Goal: Book appointment/travel/reservation

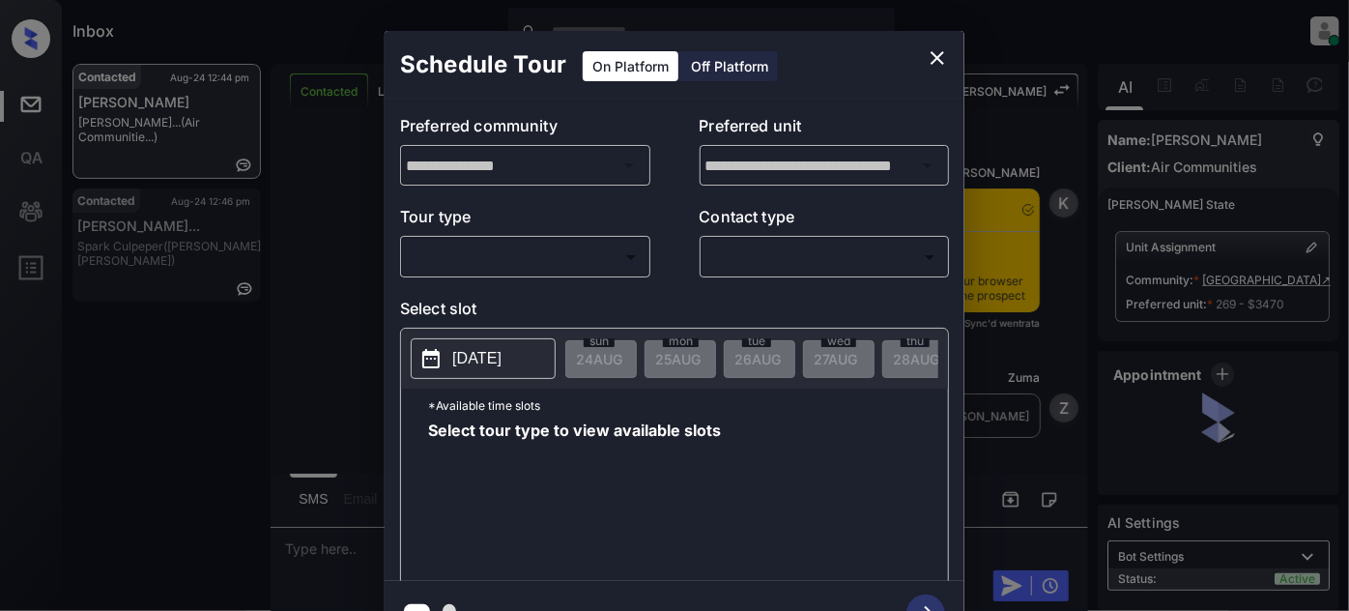
scroll to position [1492, 0]
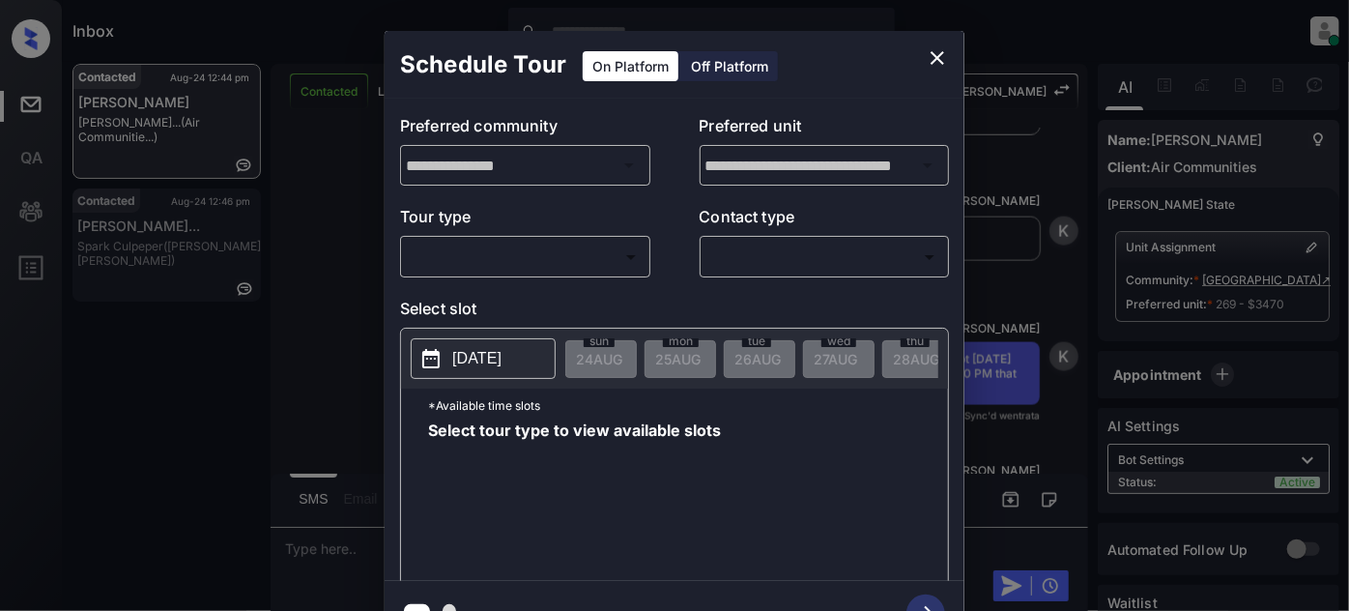
click at [587, 270] on body "Inbox [PERSON_NAME] Online Set yourself offline Set yourself on break Profile S…" at bounding box center [674, 305] width 1349 height 611
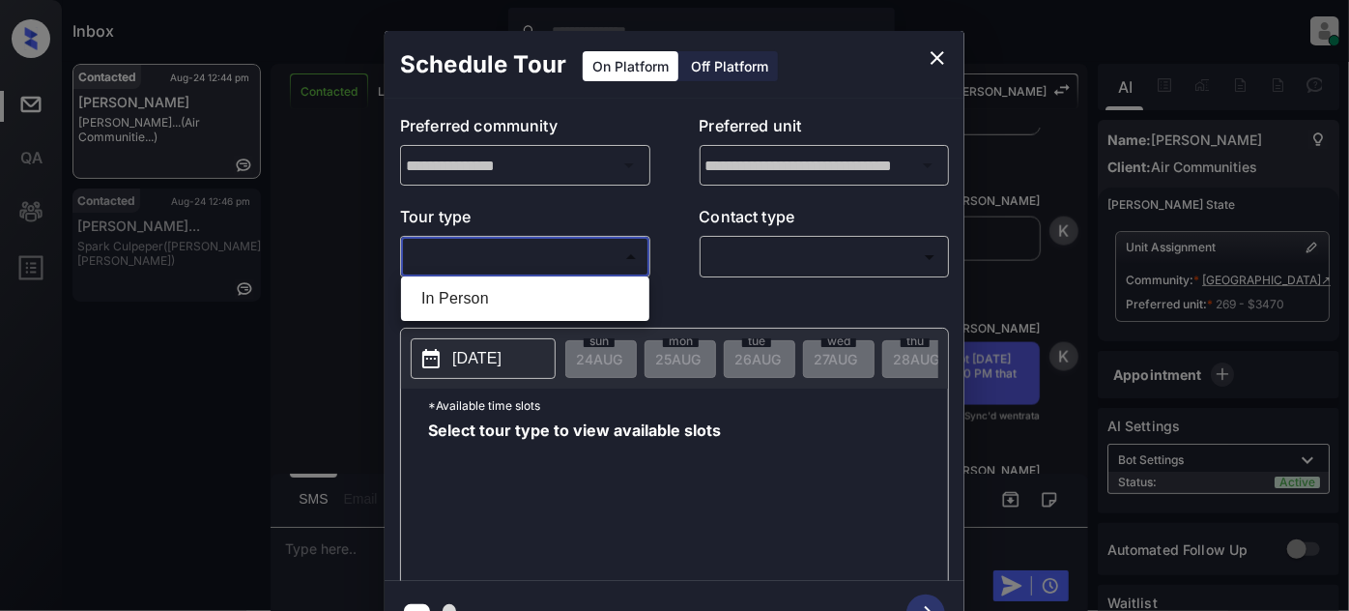
click at [504, 295] on li "In Person" at bounding box center [525, 298] width 239 height 35
type input "********"
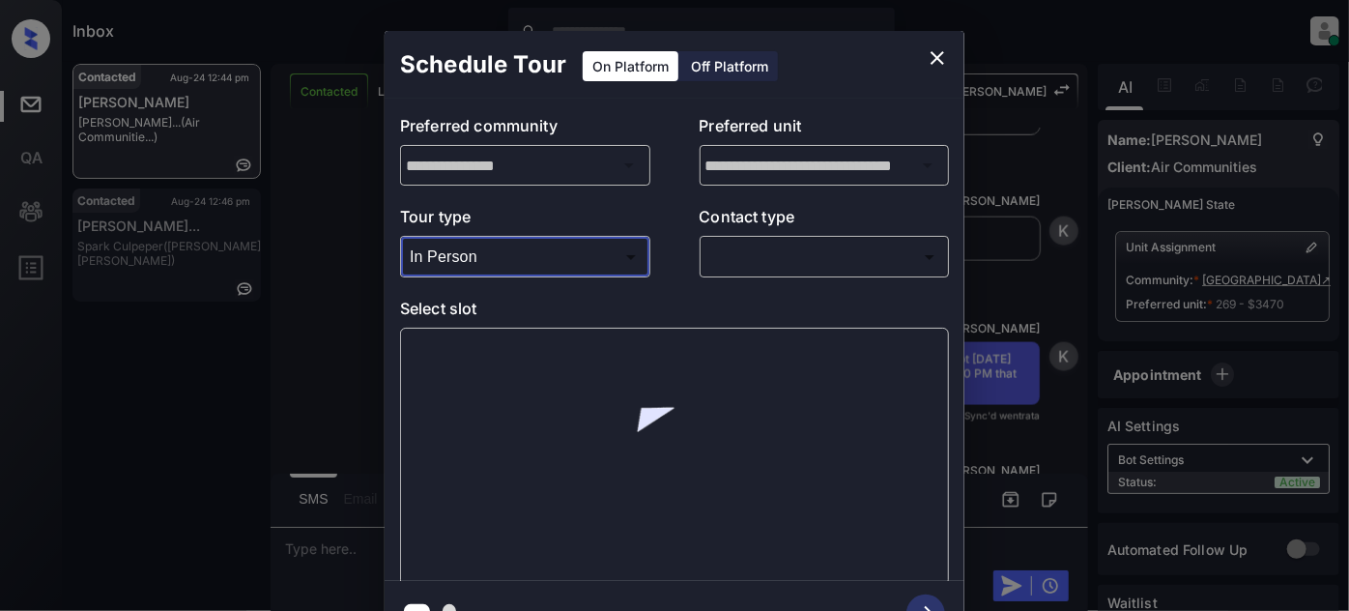
click at [804, 243] on body "Inbox [PERSON_NAME] Online Set yourself offline Set yourself on break Profile S…" at bounding box center [674, 305] width 1349 height 611
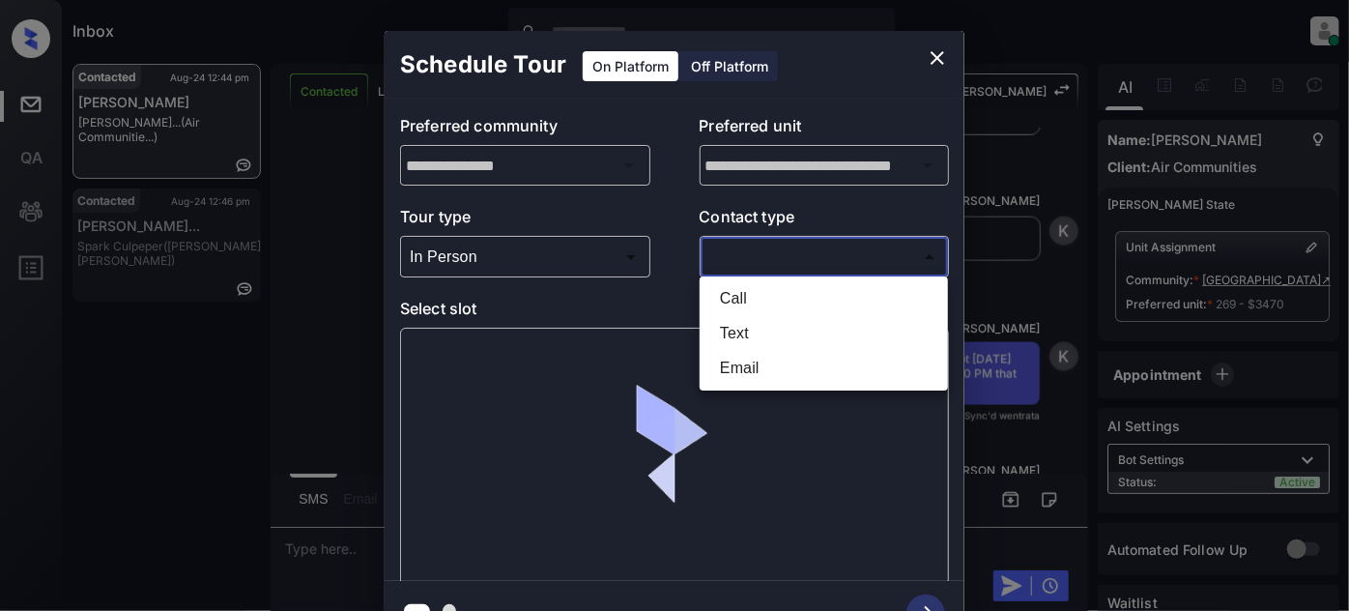
click at [758, 335] on li "Text" at bounding box center [823, 333] width 239 height 35
type input "****"
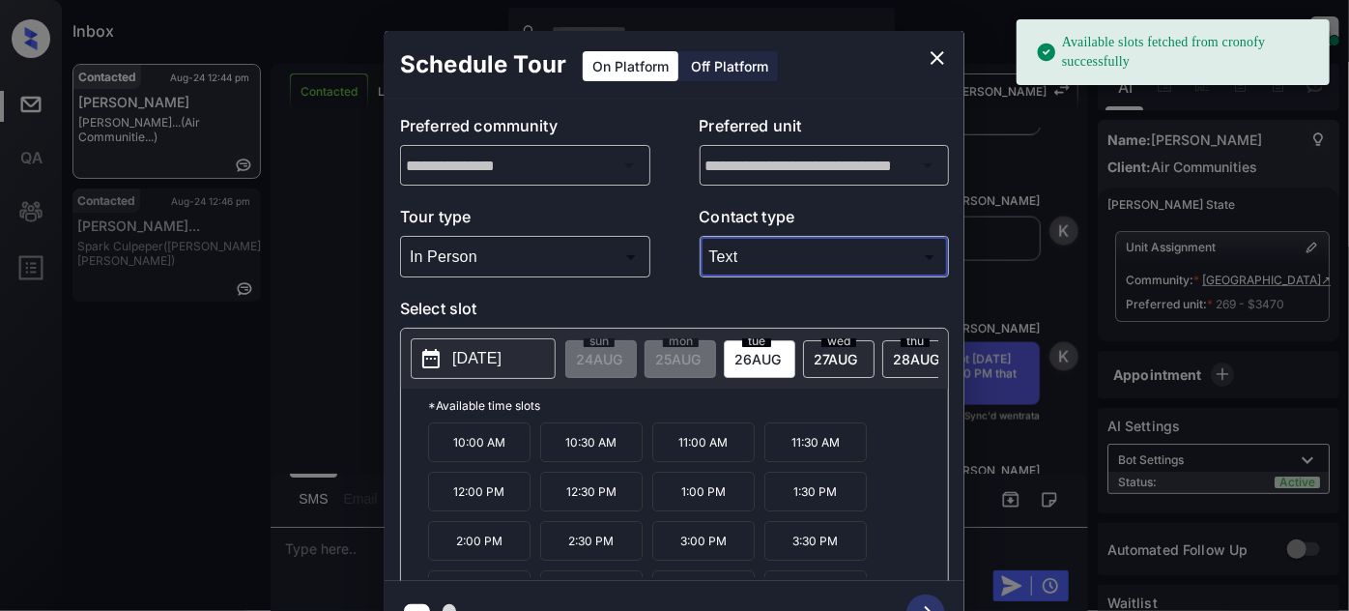
click at [716, 551] on p "3:00 PM" at bounding box center [703, 541] width 102 height 40
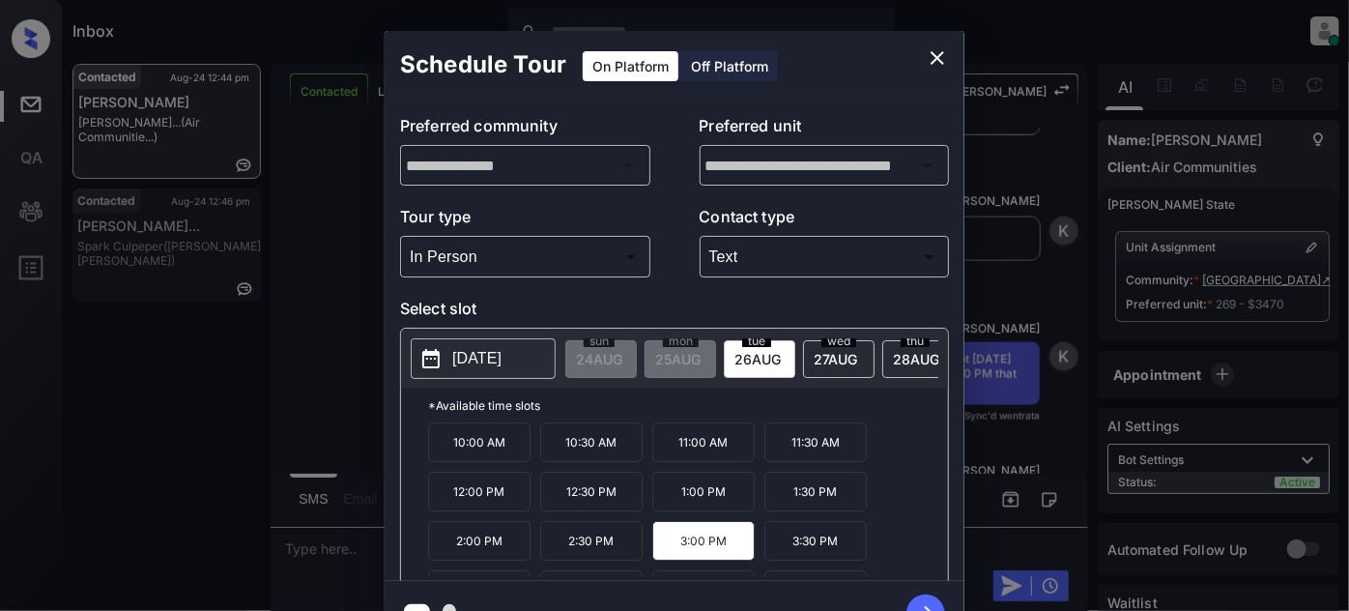
click at [924, 602] on icon "button" at bounding box center [925, 613] width 39 height 39
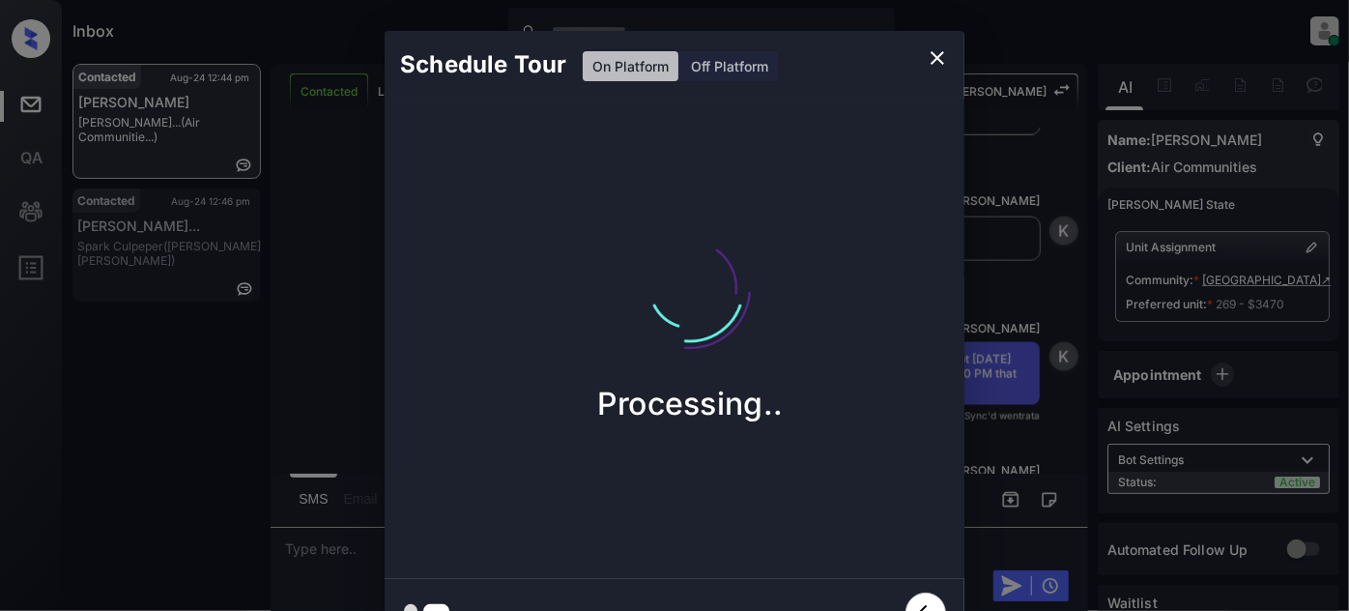
click at [945, 48] on icon "close" at bounding box center [937, 57] width 23 height 23
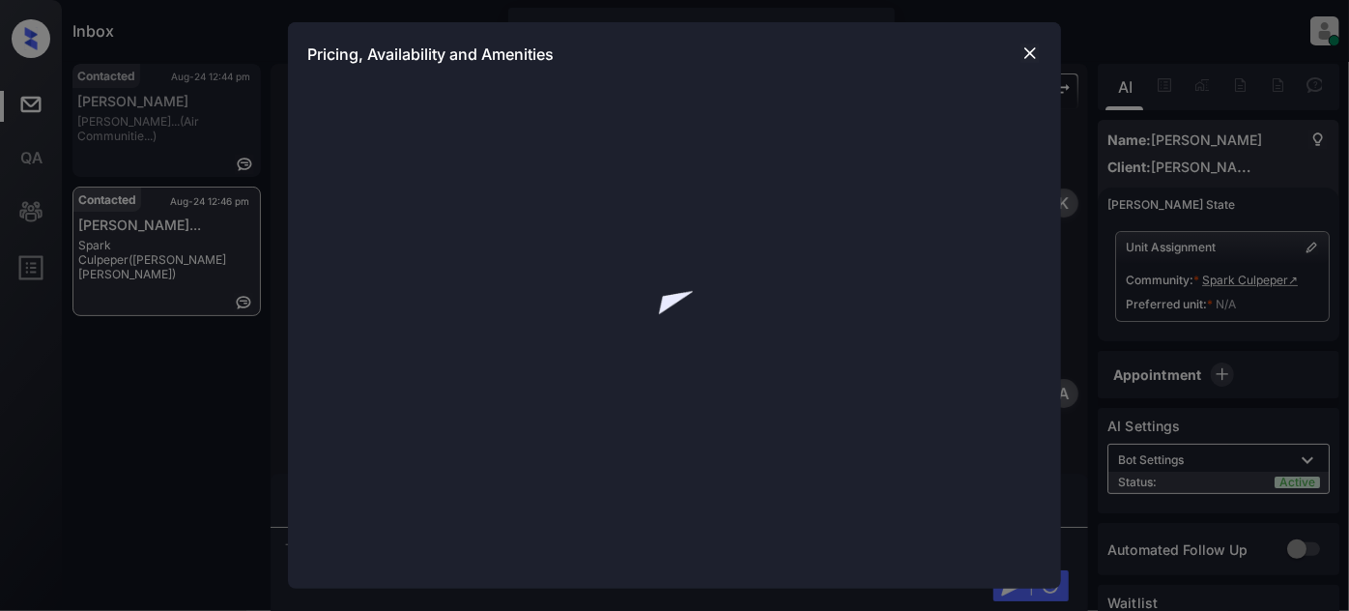
scroll to position [2099, 0]
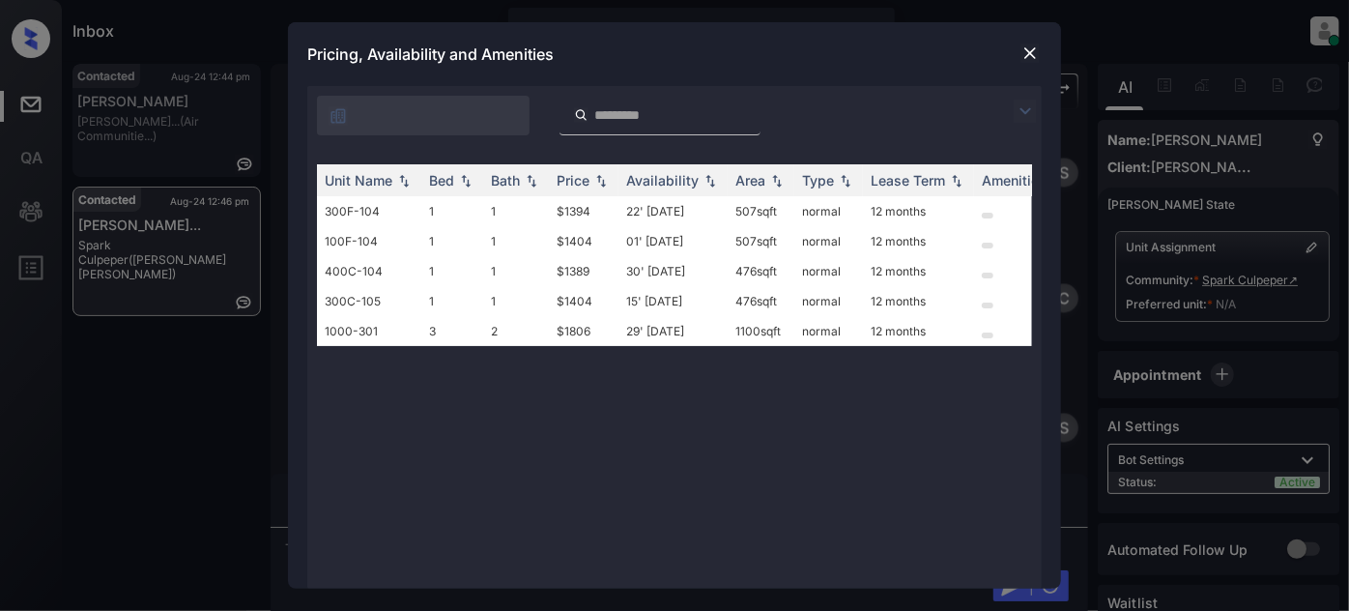
click at [1029, 52] on img at bounding box center [1029, 52] width 19 height 19
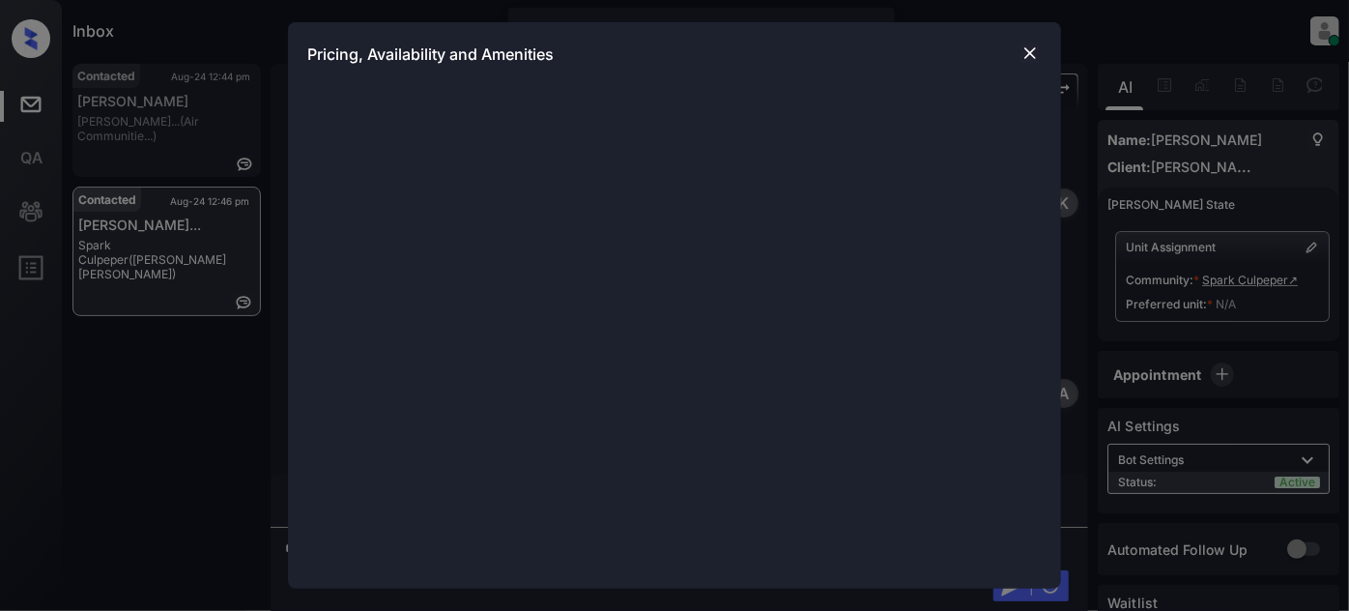
scroll to position [2099, 0]
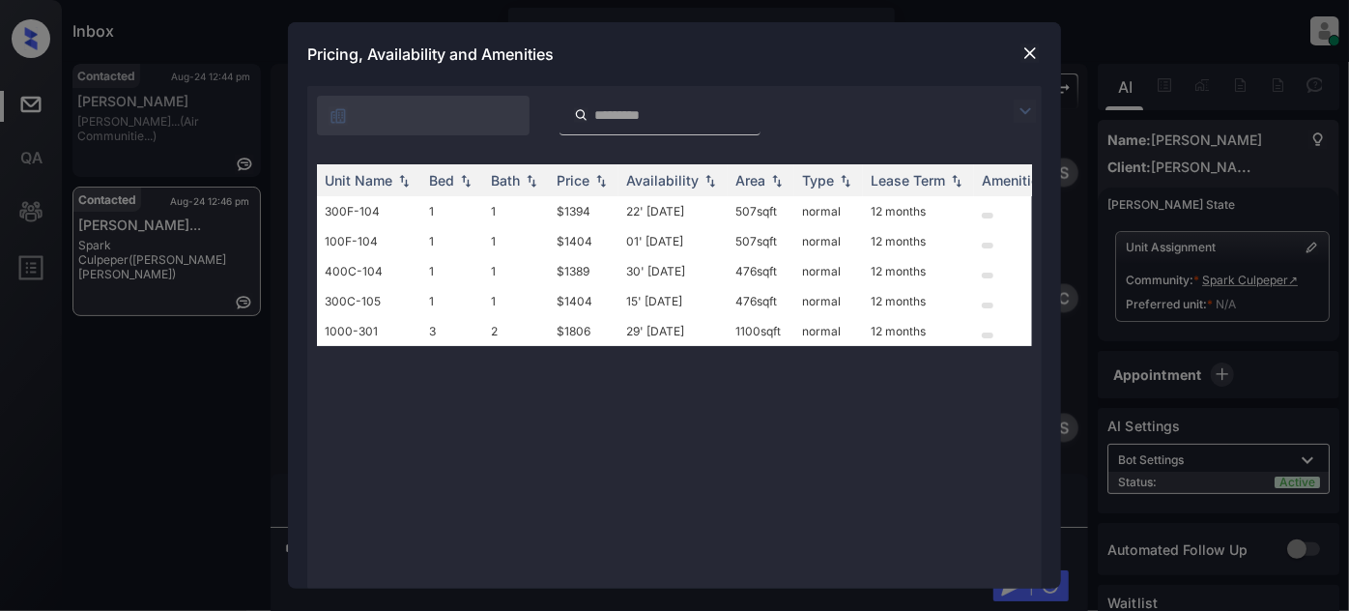
click at [1029, 43] on img at bounding box center [1029, 52] width 19 height 19
